Goal: Find specific page/section: Find specific page/section

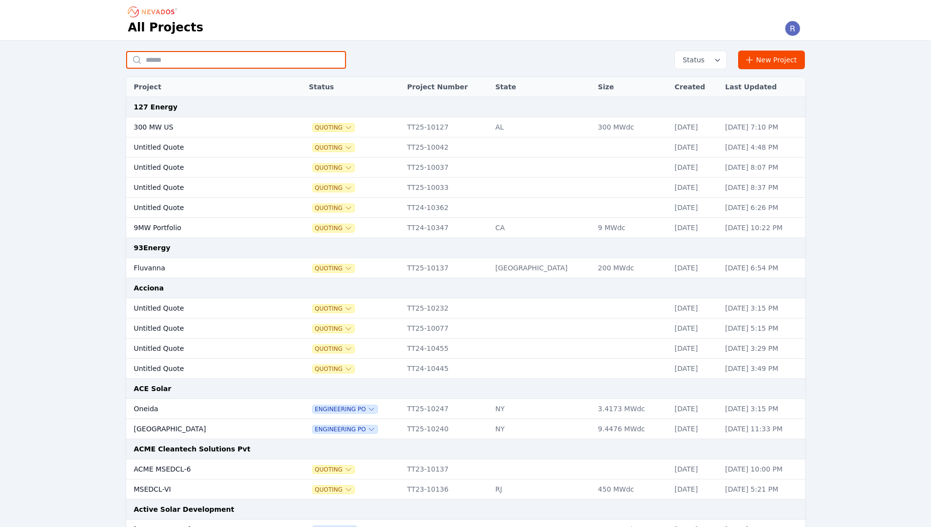
click at [190, 61] on input "text" at bounding box center [236, 60] width 220 height 18
type input "******"
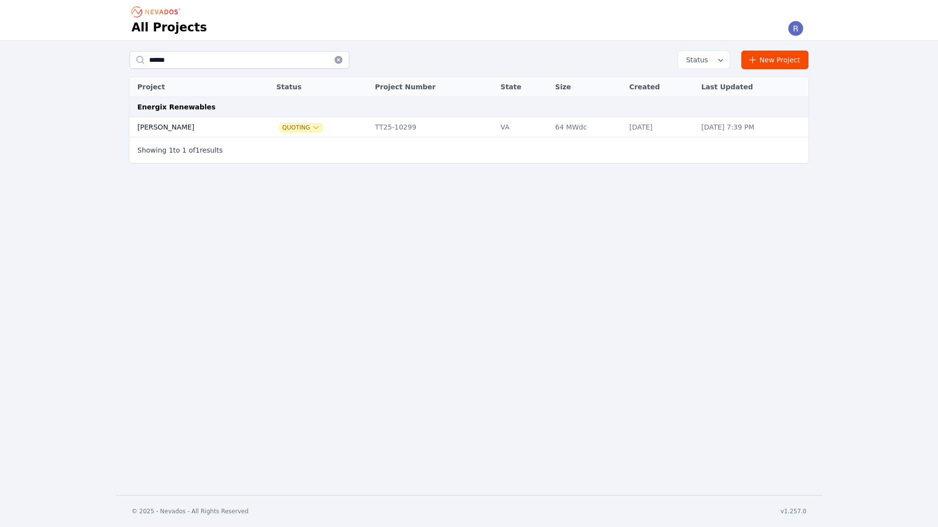
click at [208, 126] on td "[PERSON_NAME]" at bounding box center [192, 127] width 125 height 20
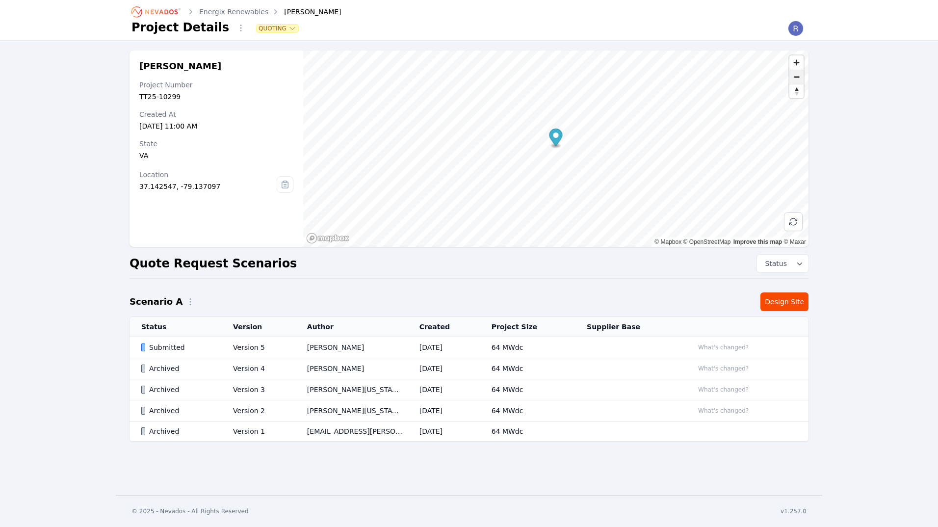
click at [793, 78] on span "Zoom out" at bounding box center [796, 77] width 14 height 14
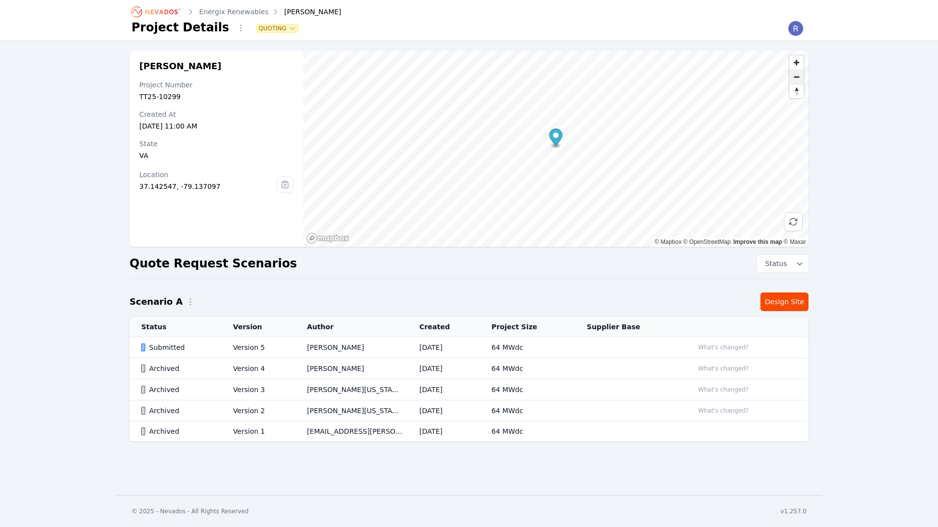
click at [795, 79] on span "Zoom out" at bounding box center [796, 77] width 14 height 14
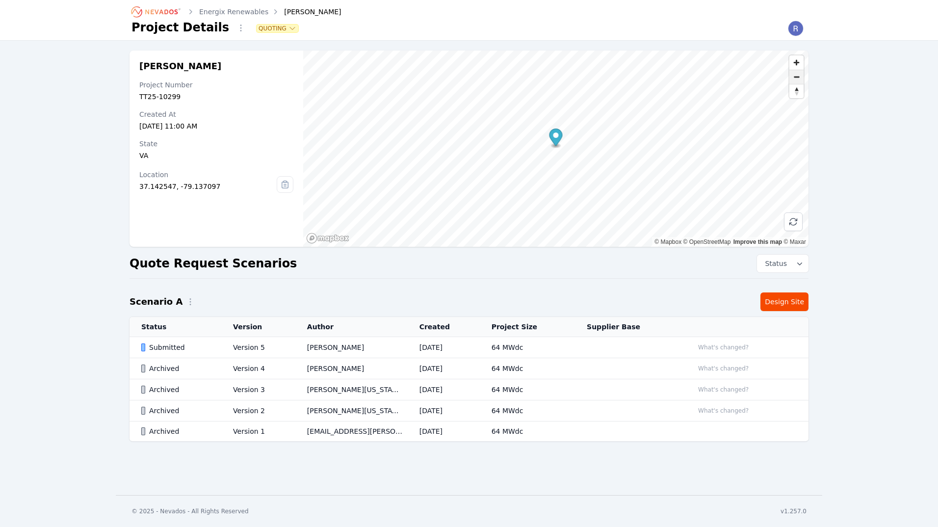
click at [795, 79] on span "Zoom out" at bounding box center [796, 77] width 14 height 14
